Goal: Information Seeking & Learning: Learn about a topic

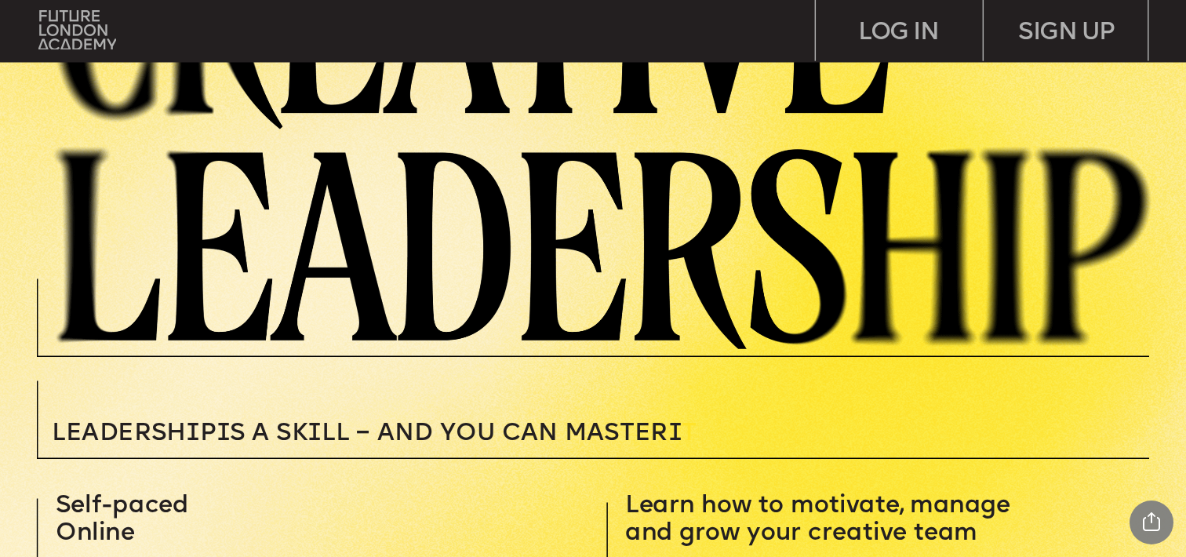
scroll to position [133, 0]
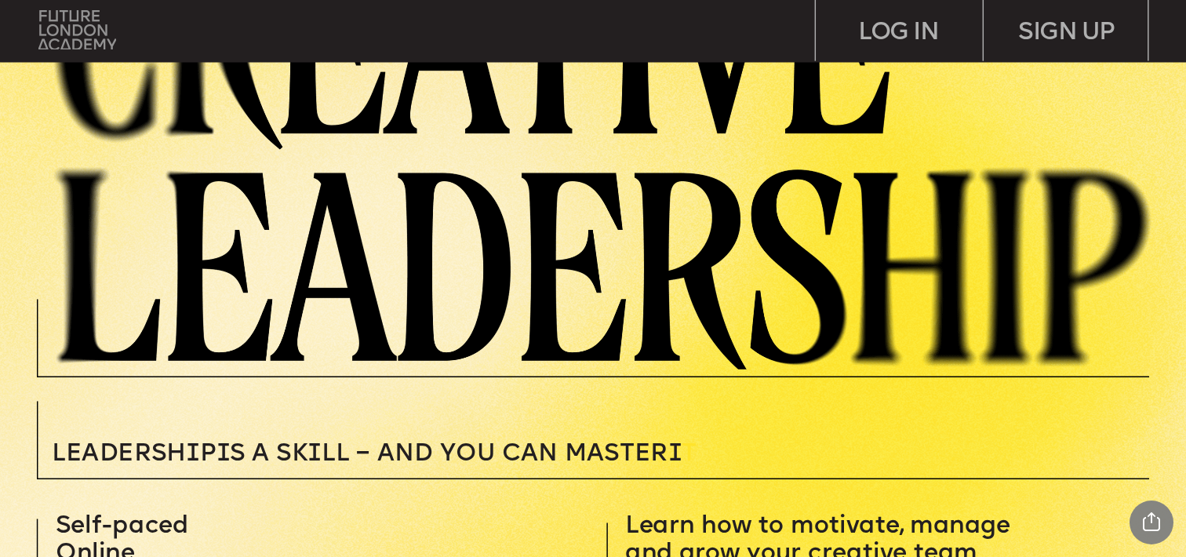
click at [87, 35] on img at bounding box center [77, 29] width 78 height 39
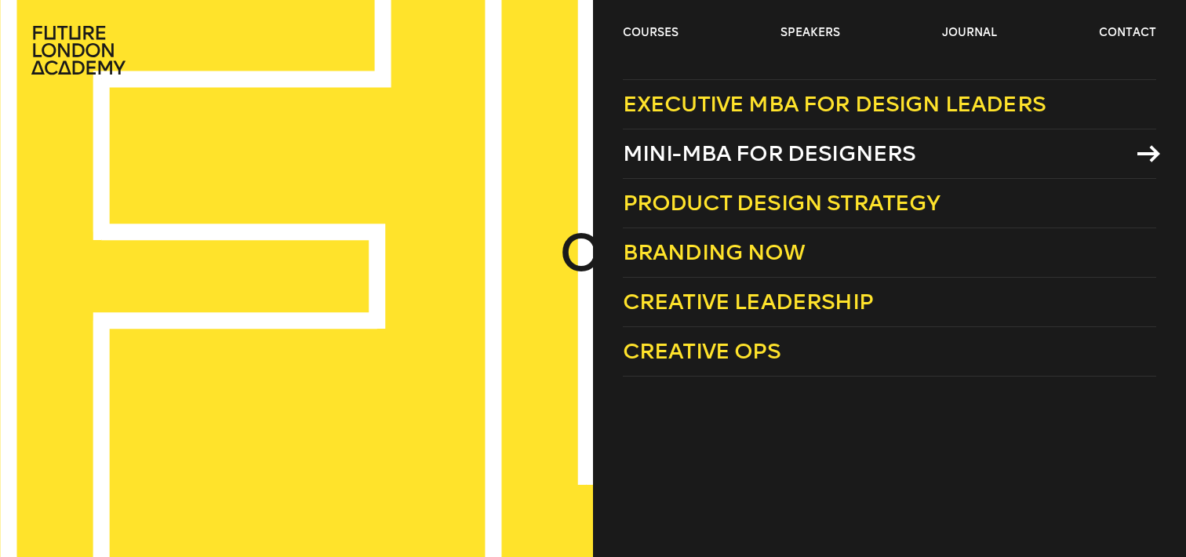
click at [665, 156] on span "Mini-MBA for Designers" at bounding box center [769, 153] width 293 height 26
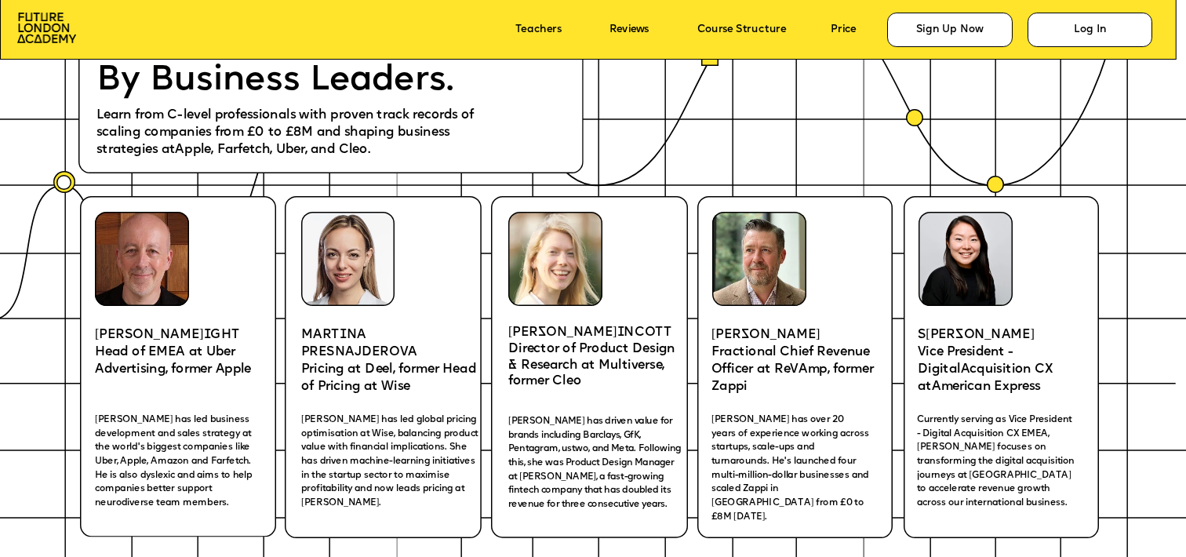
scroll to position [2442, 0]
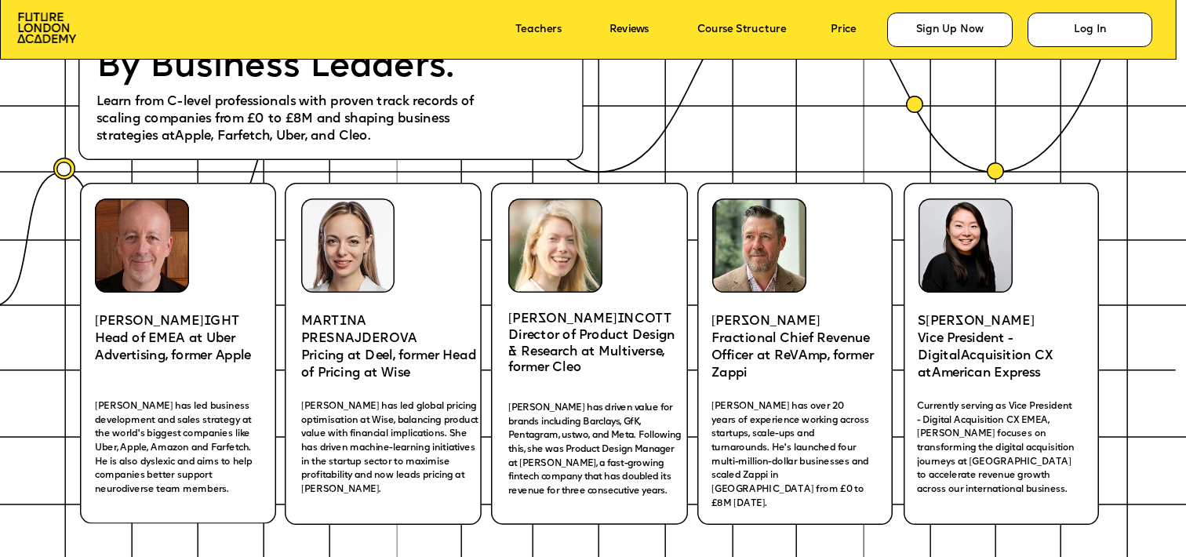
click at [584, 367] on p "Director of Product Design & Research at Multiverse, former Cleo" at bounding box center [598, 352] width 180 height 49
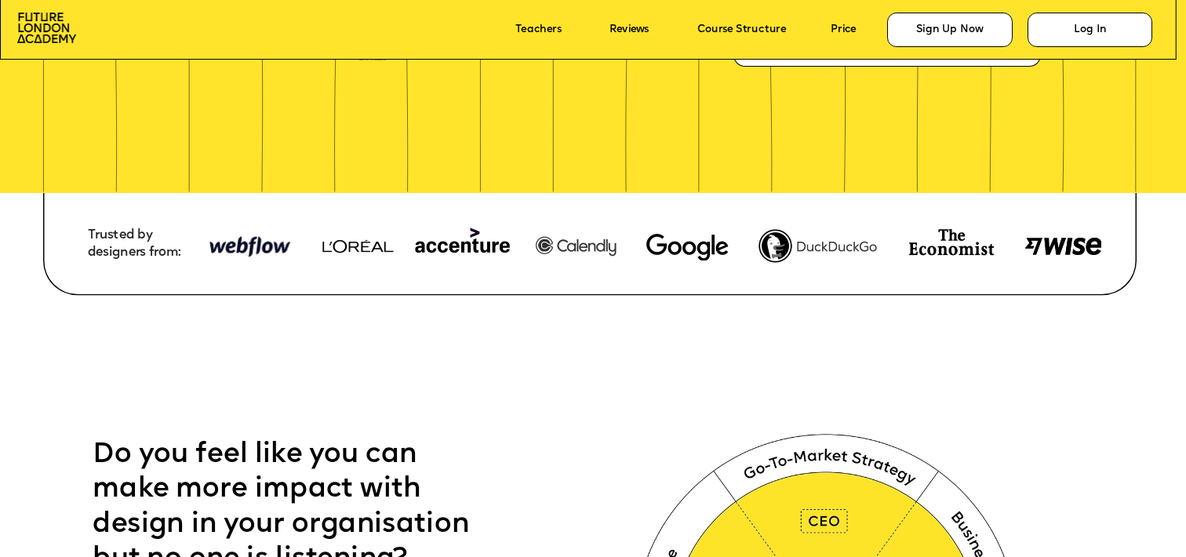
scroll to position [0, 0]
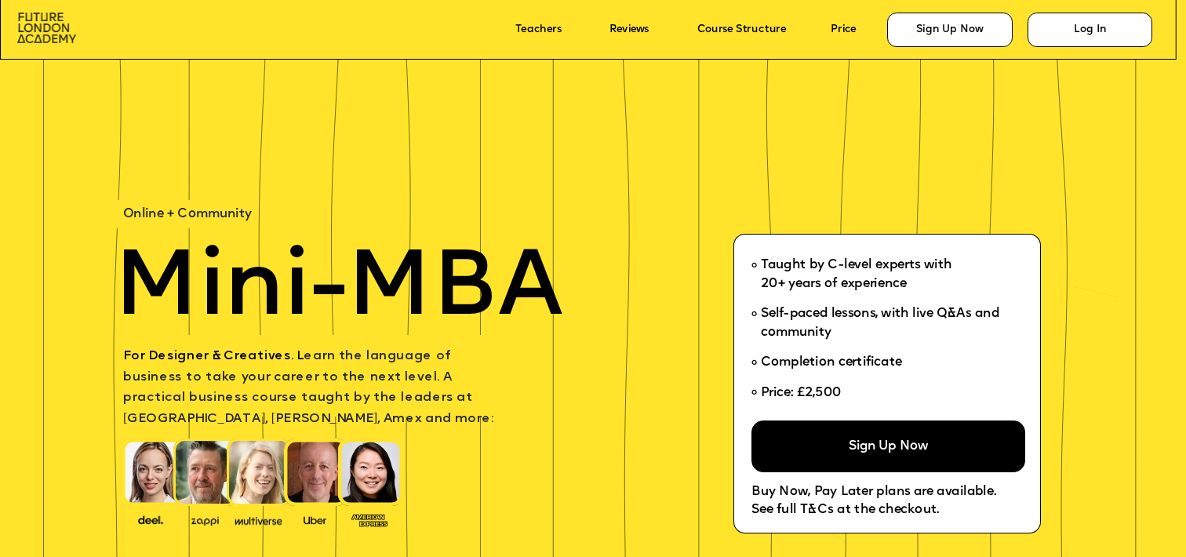
click at [41, 25] on img at bounding box center [46, 28] width 59 height 30
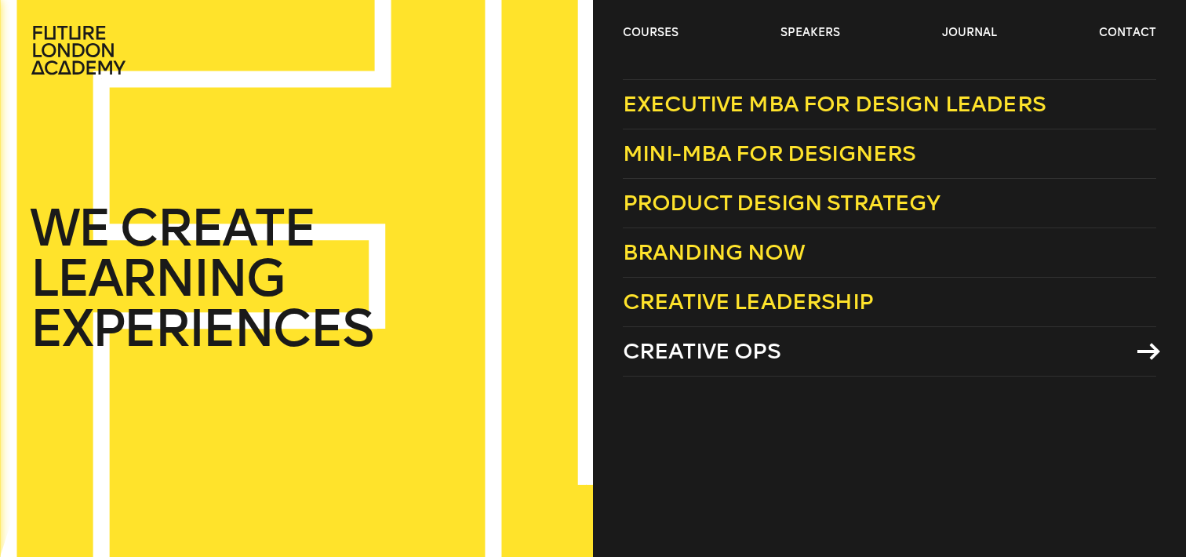
click at [663, 349] on span "Creative Ops" at bounding box center [702, 351] width 158 height 26
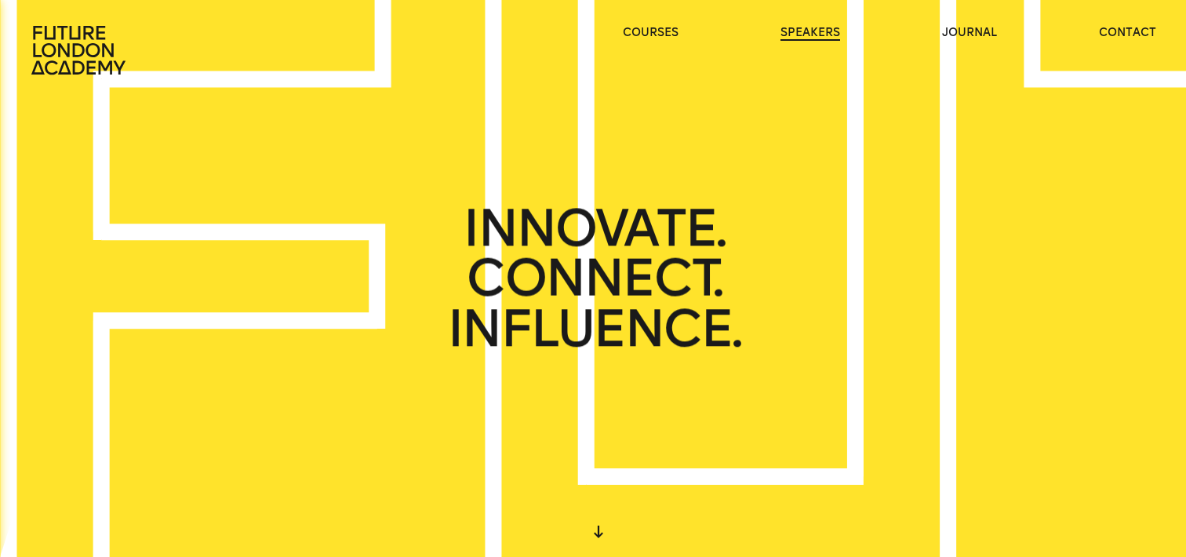
click at [825, 30] on link "speakers" at bounding box center [811, 33] width 60 height 16
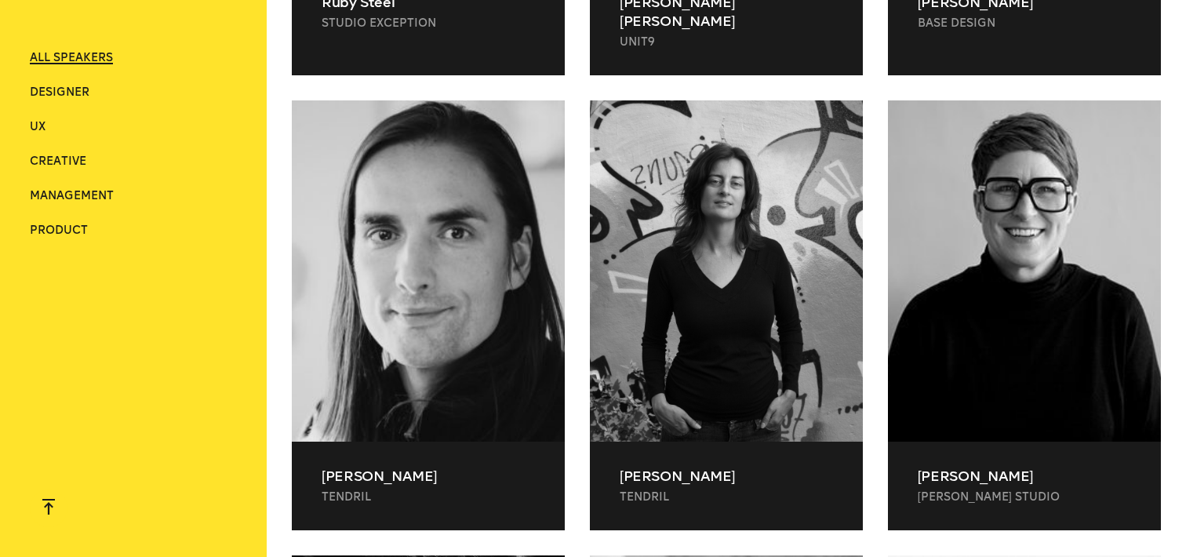
scroll to position [26422, 0]
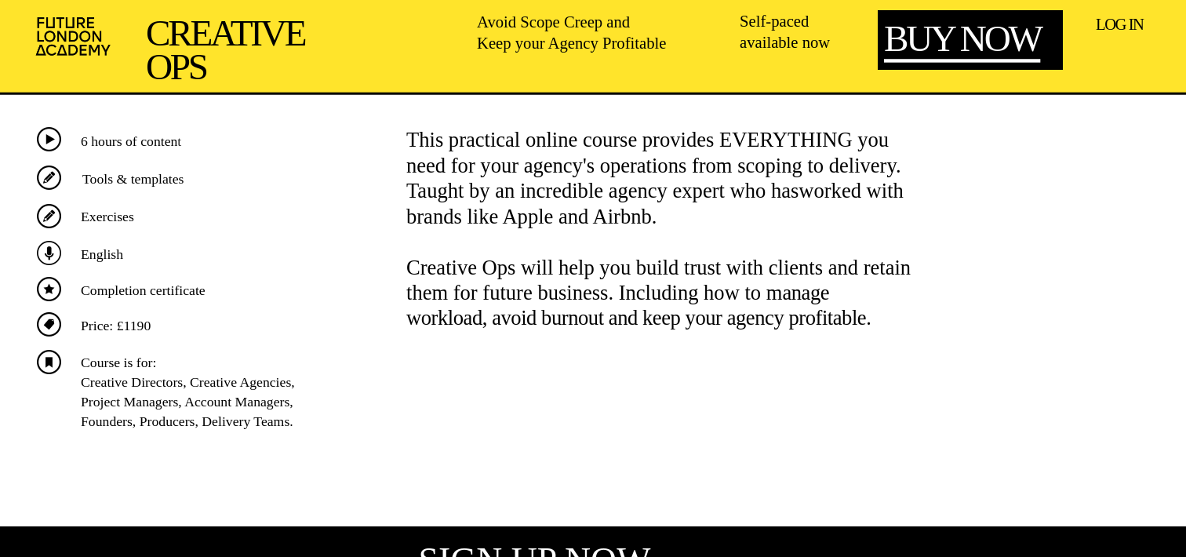
scroll to position [682, 0]
